Goal: Transaction & Acquisition: Book appointment/travel/reservation

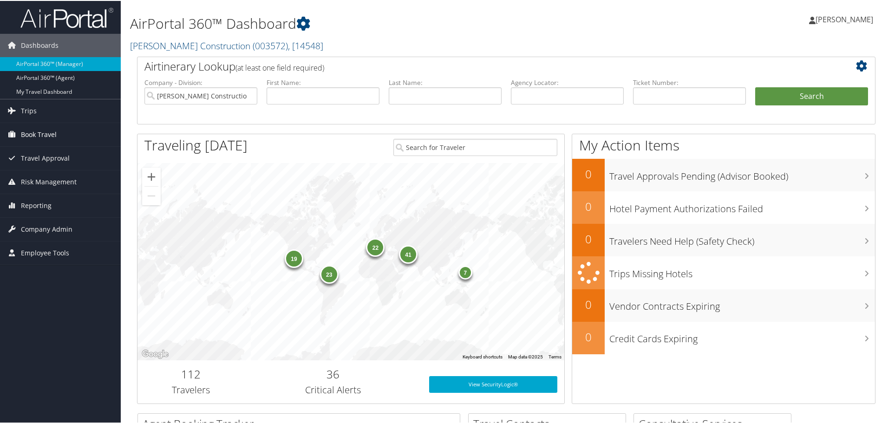
drag, startPoint x: 0, startPoint y: 0, endPoint x: 41, endPoint y: 131, distance: 137.8
click at [41, 131] on span "Book Travel" at bounding box center [39, 133] width 36 height 23
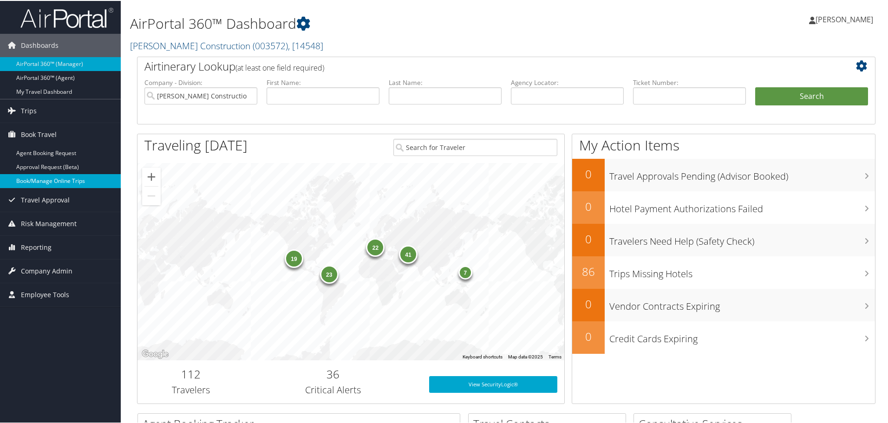
click at [49, 176] on link "Book/Manage Online Trips" at bounding box center [60, 180] width 121 height 14
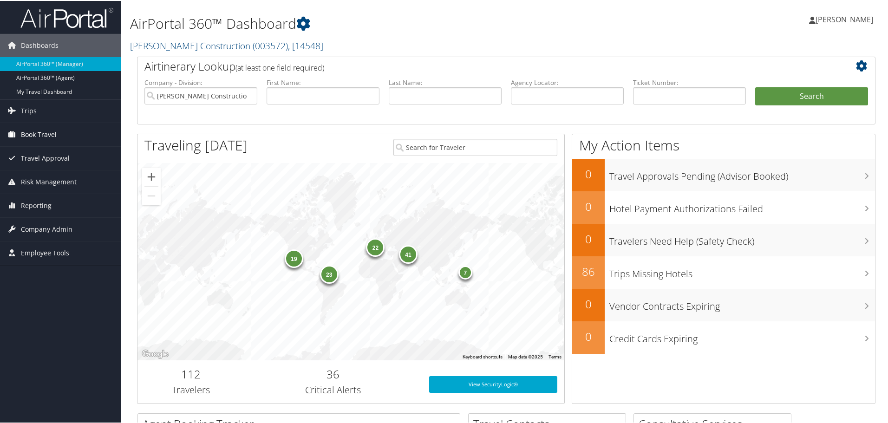
click at [50, 133] on span "Book Travel" at bounding box center [39, 133] width 36 height 23
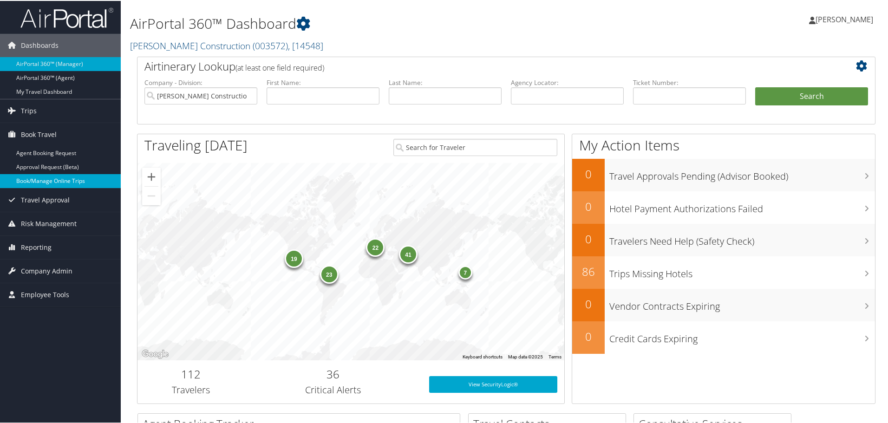
click at [57, 179] on link "Book/Manage Online Trips" at bounding box center [60, 180] width 121 height 14
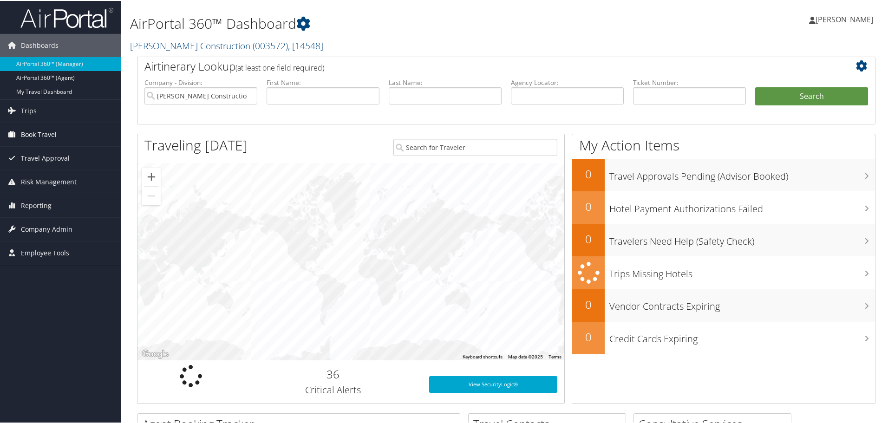
click at [39, 132] on span "Book Travel" at bounding box center [39, 133] width 36 height 23
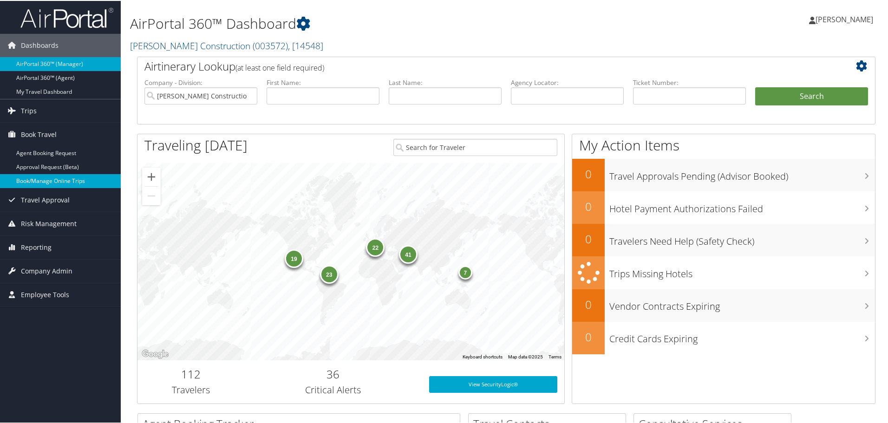
click at [38, 178] on link "Book/Manage Online Trips" at bounding box center [60, 180] width 121 height 14
